Goal: Information Seeking & Learning: Find specific fact

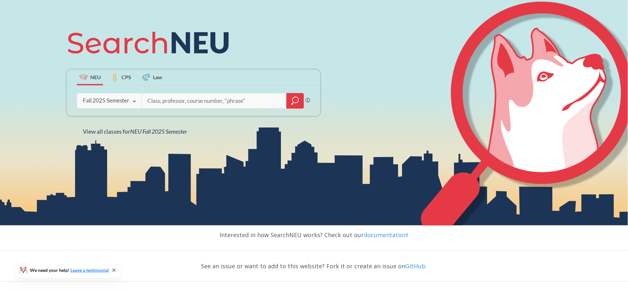
scroll to position [75, 0]
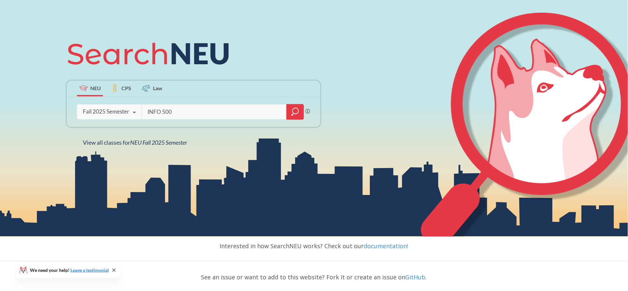
type input "INFO 5002"
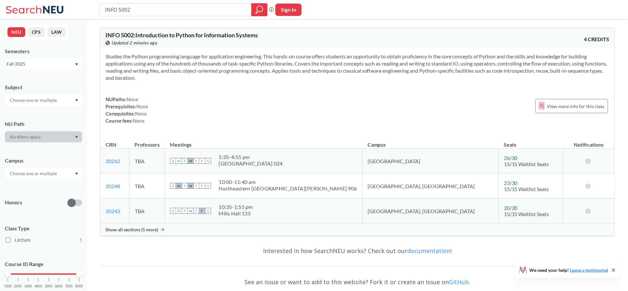
click at [128, 229] on span "Show all sections (5 more)" at bounding box center [131, 230] width 53 height 6
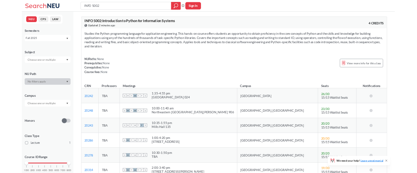
scroll to position [86, 0]
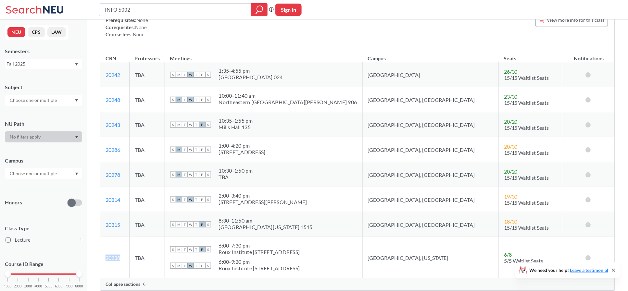
drag, startPoint x: 123, startPoint y: 260, endPoint x: 105, endPoint y: 260, distance: 17.9
click at [105, 260] on td "20238 View this section on Banner." at bounding box center [114, 257] width 29 height 41
copy link "20238"
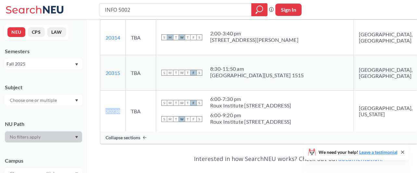
scroll to position [346, 0]
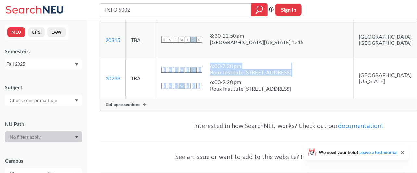
drag, startPoint x: 286, startPoint y: 99, endPoint x: 160, endPoint y: 80, distance: 127.4
click at [160, 80] on td "S M T W T F S 6:00 - 7:30 pm Roux Institute [STREET_ADDRESS] S M T W T F S 6:00…" at bounding box center [255, 77] width 198 height 41
copy td "S M T W T F S 6:00 - 7:30 pm Roux Institute [STREET_ADDRESS] S M T W T F S"
click at [211, 130] on div "Interested in how SearchNEU works? Check out our documentation!" at bounding box center [288, 125] width 376 height 19
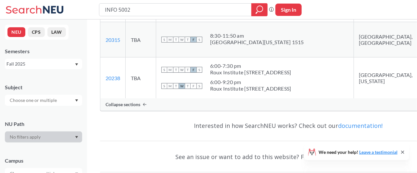
click at [334, 13] on div "INFO 5002 Phrase search guarantees the exact search appears in the results. Ex.…" at bounding box center [208, 9] width 417 height 19
